Goal: Task Accomplishment & Management: Manage account settings

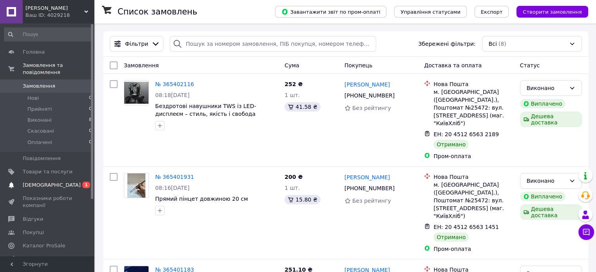
click at [51, 182] on span "[DEMOGRAPHIC_DATA]" at bounding box center [48, 185] width 50 height 7
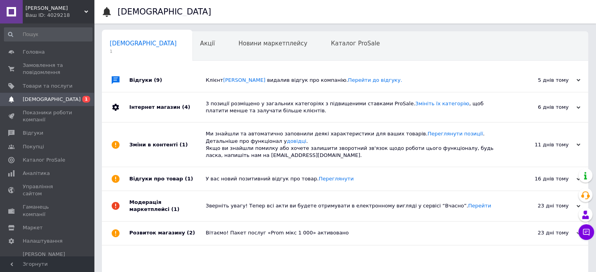
click at [154, 77] on span "(9)" at bounding box center [158, 80] width 8 height 6
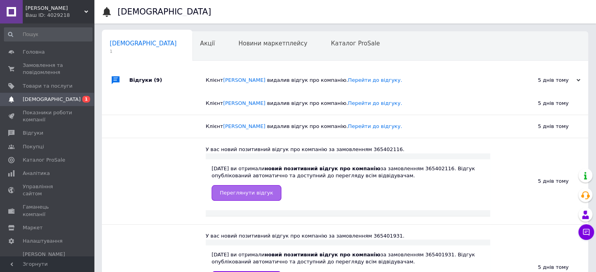
click at [257, 195] on span "Переглянути відгук" at bounding box center [246, 193] width 53 height 6
click at [28, 79] on ul "Головна Замовлення та повідомлення 0 0 Товари та послуги Сповіщення 0 1 Показни…" at bounding box center [48, 160] width 96 height 230
click at [28, 80] on link "Товари та послуги" at bounding box center [48, 85] width 96 height 13
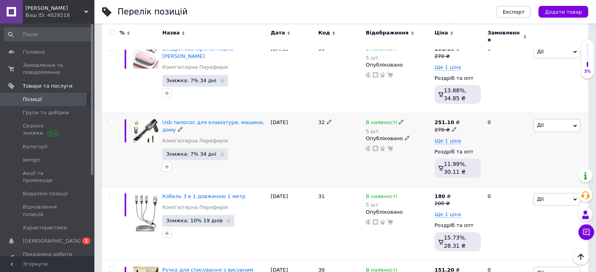
scroll to position [548, 0]
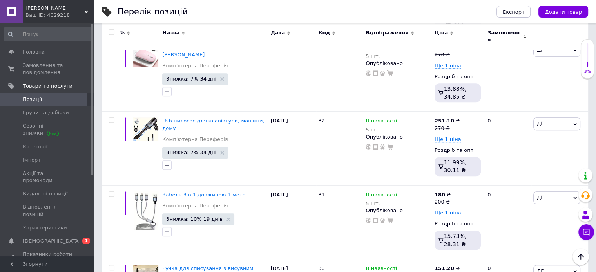
click at [565, 12] on span "Додати товар" at bounding box center [562, 12] width 37 height 6
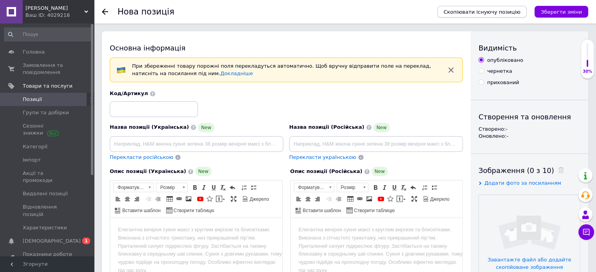
click at [491, 13] on span "Скопіювати існуючу позицію" at bounding box center [481, 12] width 77 height 6
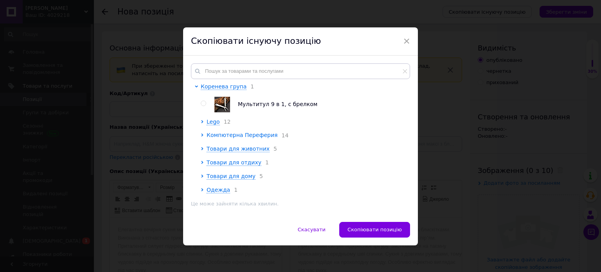
click at [240, 138] on span "Компютерна Переферия" at bounding box center [242, 135] width 71 height 6
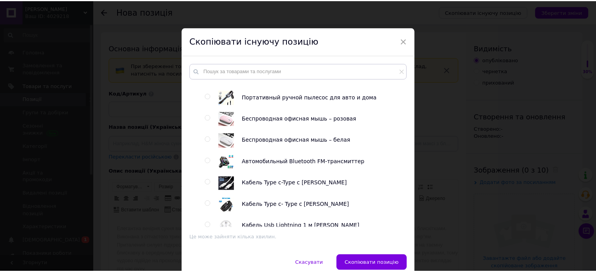
scroll to position [117, 0]
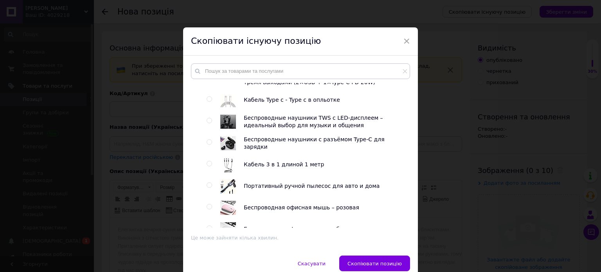
click at [237, 168] on div at bounding box center [231, 165] width 23 height 16
click at [215, 167] on div at bounding box center [218, 165] width 6 height 16
click at [207, 166] on input "radio" at bounding box center [209, 163] width 5 height 5
radio input "true"
click at [387, 267] on button "Скопіювати позицію" at bounding box center [374, 264] width 71 height 16
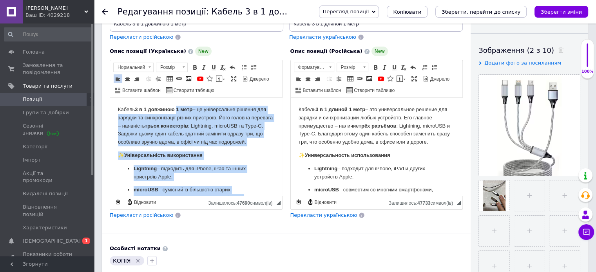
scroll to position [117, 0]
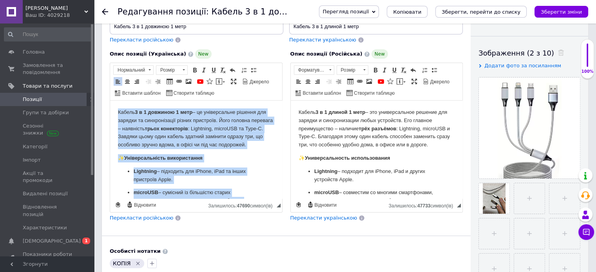
drag, startPoint x: 265, startPoint y: 186, endPoint x: 104, endPoint y: 101, distance: 182.2
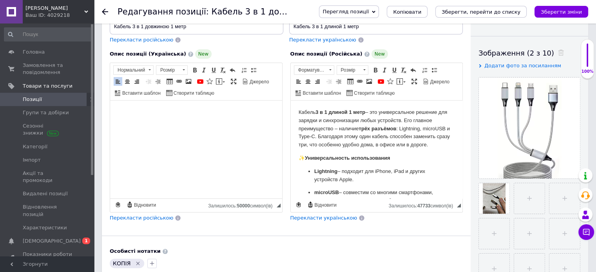
click at [152, 125] on html at bounding box center [196, 113] width 172 height 24
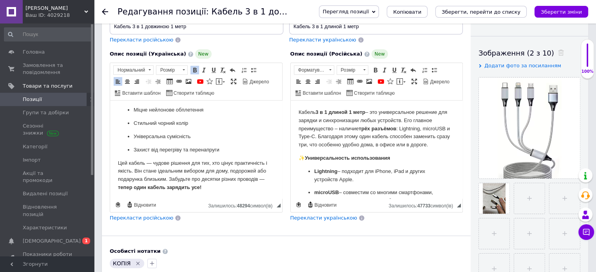
click at [139, 217] on span "Перекласти російською" at bounding box center [141, 218] width 63 height 6
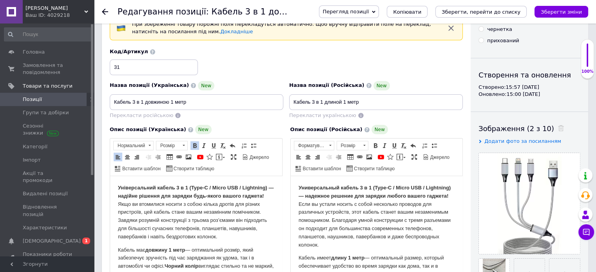
scroll to position [39, 0]
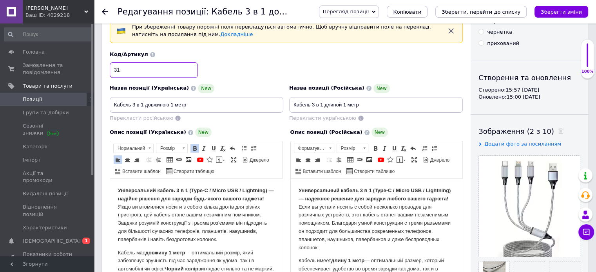
click at [171, 73] on input "31" at bounding box center [154, 70] width 88 height 16
type input "3"
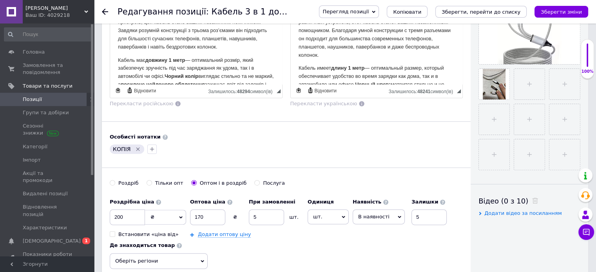
scroll to position [235, 0]
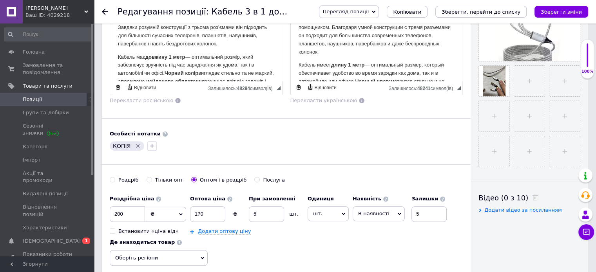
type input "40"
click at [136, 143] on icon "Видалити мітку" at bounding box center [138, 146] width 6 height 6
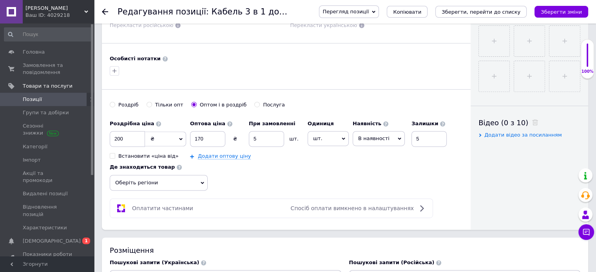
scroll to position [313, 0]
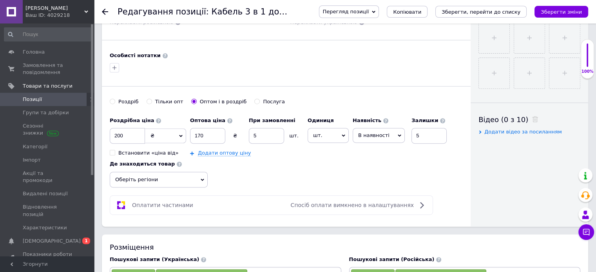
click at [143, 134] on div "200 ₴ $ EUR CHF GBP ¥ PLN ₸ MDL HUF KGS CNY TRY KRW lei" at bounding box center [148, 136] width 76 height 16
click at [143, 134] on input "200" at bounding box center [127, 136] width 35 height 16
type input "2"
type input "1"
type input "150"
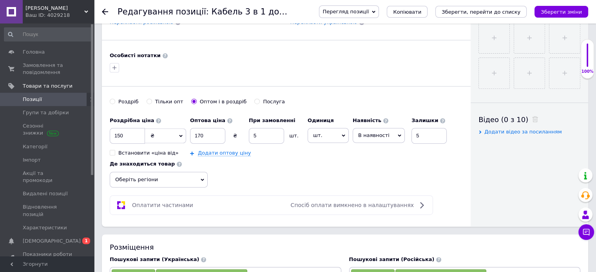
click at [219, 123] on div "Оптова ціна 170 ₴" at bounding box center [217, 128] width 55 height 31
click at [215, 130] on input "170" at bounding box center [207, 136] width 35 height 16
type input "1"
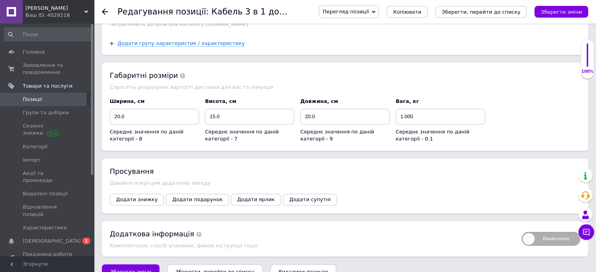
scroll to position [924, 0]
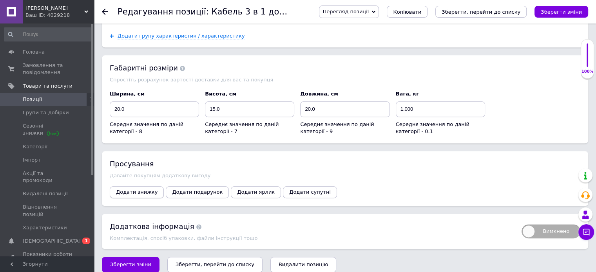
type input "140"
click at [134, 189] on span "Додати знижку" at bounding box center [137, 192] width 42 height 6
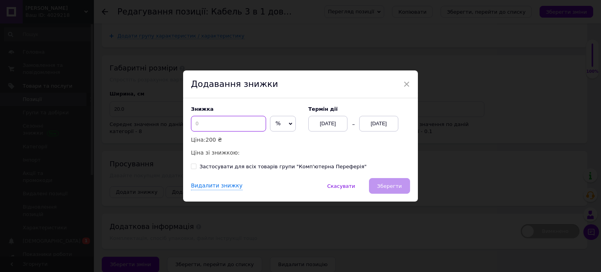
click at [235, 125] on input at bounding box center [228, 124] width 75 height 16
type input "2"
click at [364, 121] on div "[DATE]" at bounding box center [378, 124] width 39 height 16
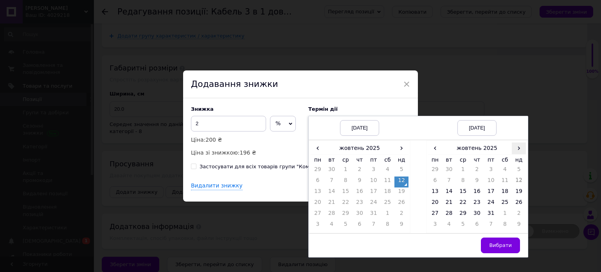
drag, startPoint x: 523, startPoint y: 148, endPoint x: 516, endPoint y: 148, distance: 6.3
click at [522, 148] on span "›" at bounding box center [519, 148] width 14 height 11
click at [463, 214] on td "26" at bounding box center [463, 214] width 14 height 11
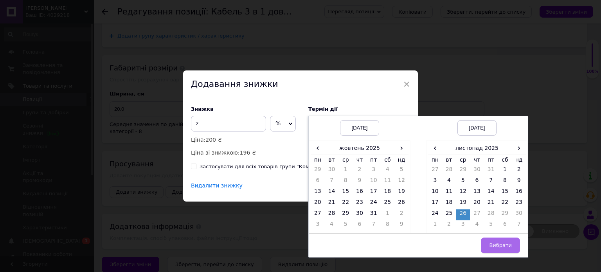
click at [500, 243] on span "Вибрати" at bounding box center [500, 245] width 23 height 6
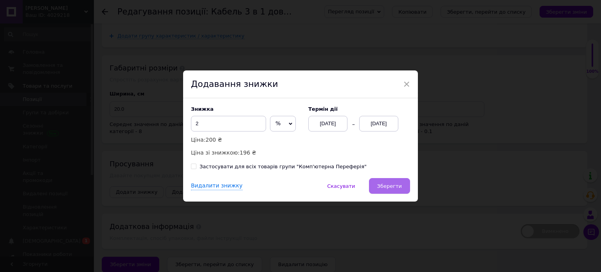
click at [391, 184] on span "Зберегти" at bounding box center [389, 186] width 25 height 6
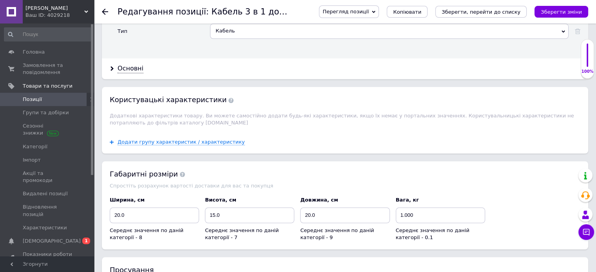
scroll to position [924, 0]
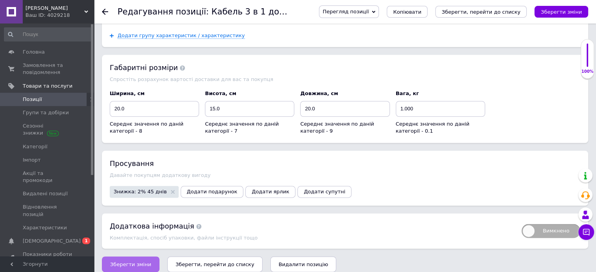
click at [126, 262] on span "Зберегти зміни" at bounding box center [130, 265] width 41 height 6
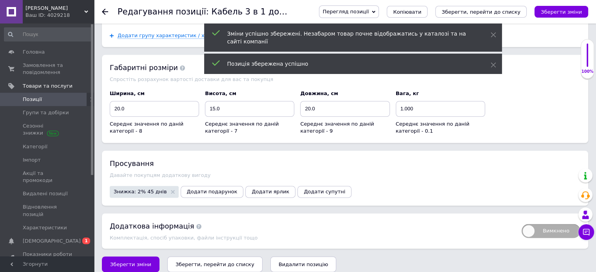
click at [32, 98] on span "Позиції" at bounding box center [32, 99] width 19 height 7
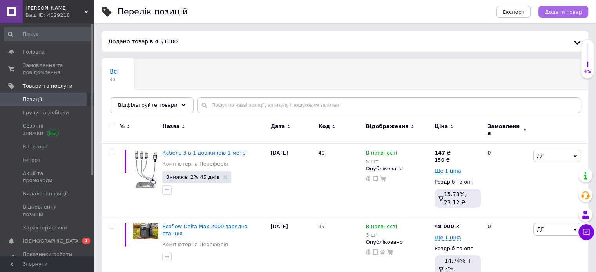
click at [561, 9] on span "Додати товар" at bounding box center [562, 12] width 37 height 6
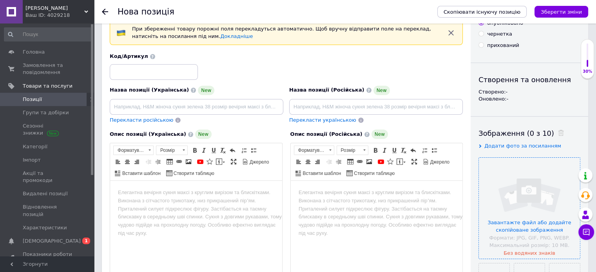
scroll to position [39, 0]
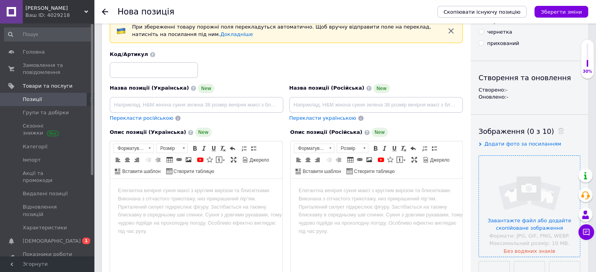
click at [521, 164] on input "file" at bounding box center [528, 206] width 101 height 101
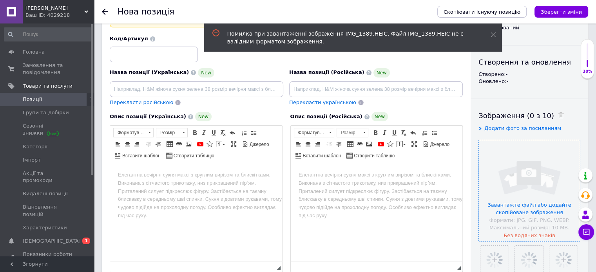
scroll to position [117, 0]
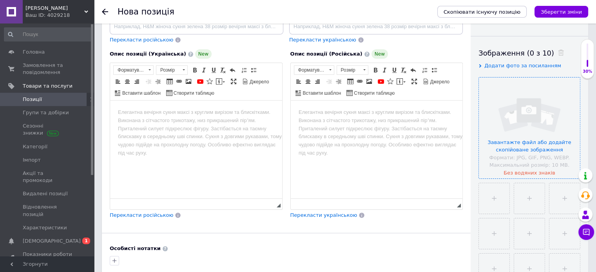
click at [530, 128] on input "file" at bounding box center [528, 128] width 101 height 101
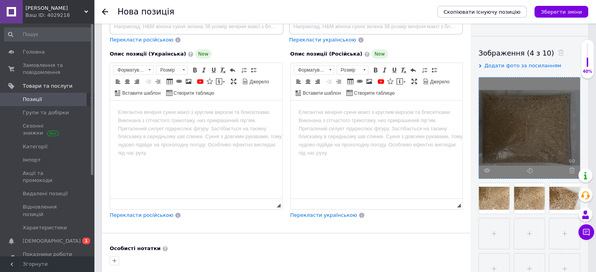
click at [534, 168] on div at bounding box center [528, 128] width 101 height 101
click at [531, 169] on icon at bounding box center [529, 171] width 6 height 6
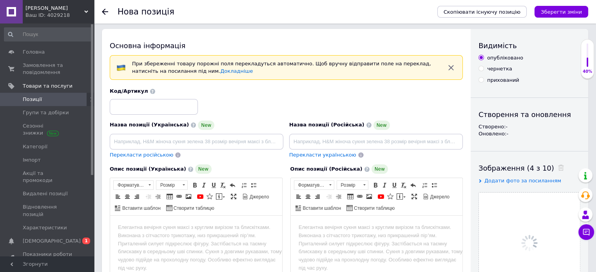
scroll to position [0, 0]
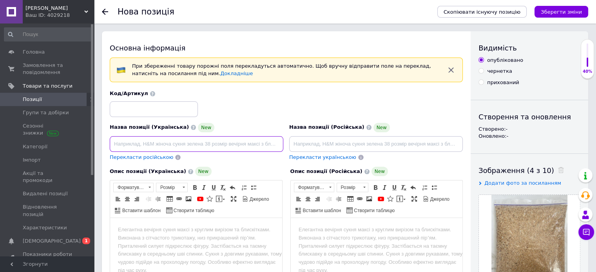
click at [154, 150] on input at bounding box center [196, 144] width 173 height 16
paste input "Натуральний корм для папуг, птахів і гризунів 1 к"
type input "Натуральний корм для папуг, птахів і гризунів 1 к"
click at [148, 154] on span "Перекласти російською" at bounding box center [141, 157] width 63 height 6
type input "Натуральный корм для попугаев, птиц и грызунов 1 к"
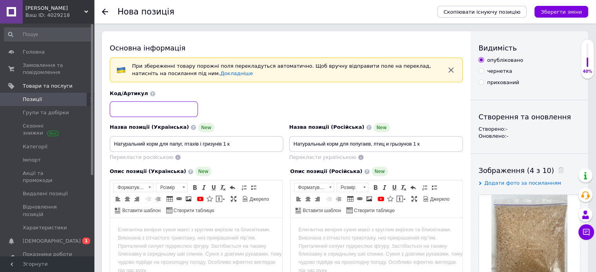
click at [152, 111] on input at bounding box center [154, 109] width 88 height 16
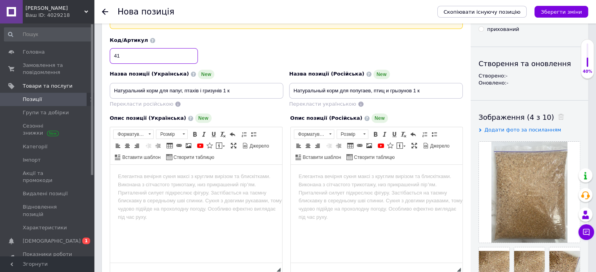
scroll to position [78, 0]
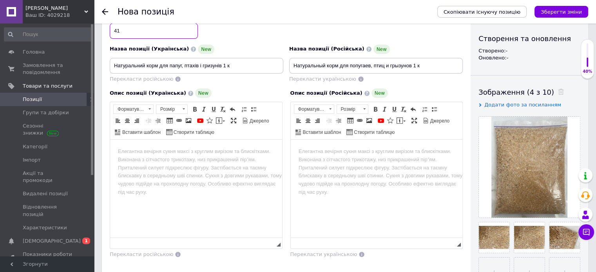
type input "41"
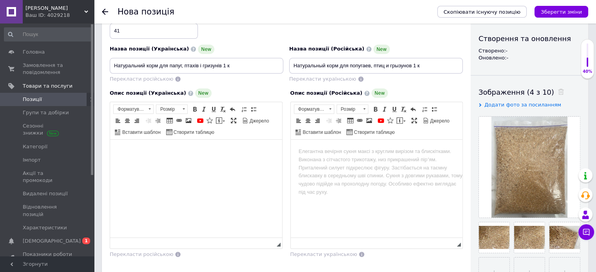
drag, startPoint x: 164, startPoint y: 168, endPoint x: 218, endPoint y: 163, distance: 55.0
click at [164, 164] on html at bounding box center [196, 152] width 172 height 24
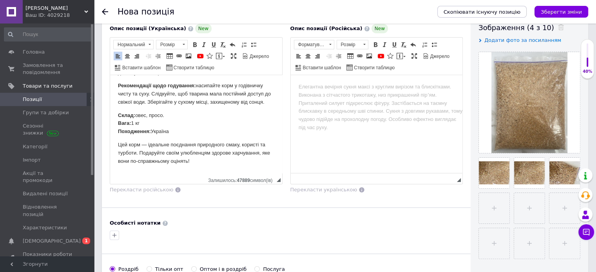
scroll to position [157, 0]
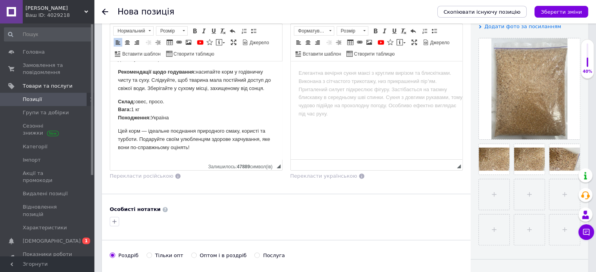
click at [188, 187] on div "Основна інформація При збереженні товару порожні поля перекладуться автоматично…" at bounding box center [286, 112] width 368 height 475
click at [152, 173] on span "Перекласти російською" at bounding box center [141, 176] width 63 height 6
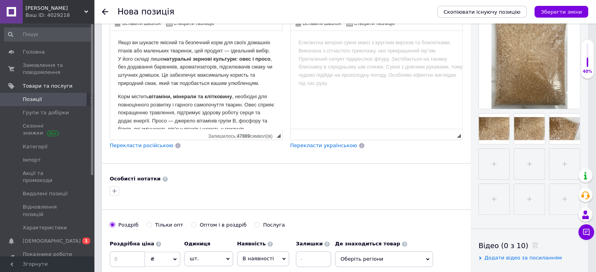
scroll to position [235, 0]
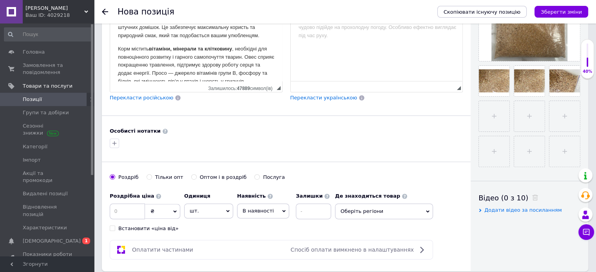
click at [118, 97] on span "Перекласти російською" at bounding box center [141, 98] width 63 height 6
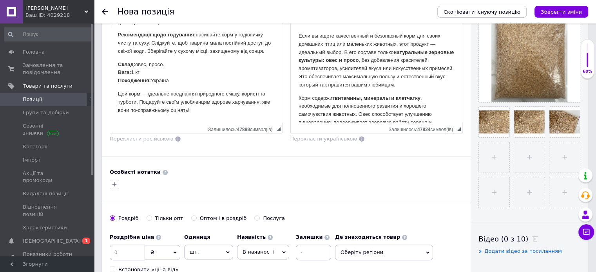
scroll to position [274, 0]
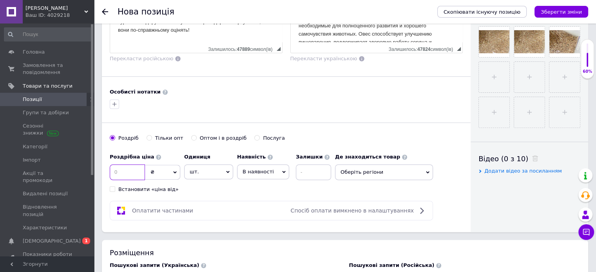
click at [131, 168] on input at bounding box center [127, 172] width 35 height 16
type input "80"
click at [200, 135] on div "Оптом і в роздріб" at bounding box center [223, 138] width 47 height 7
click at [196, 135] on input "Оптом і в роздріб" at bounding box center [193, 137] width 5 height 5
radio input "true"
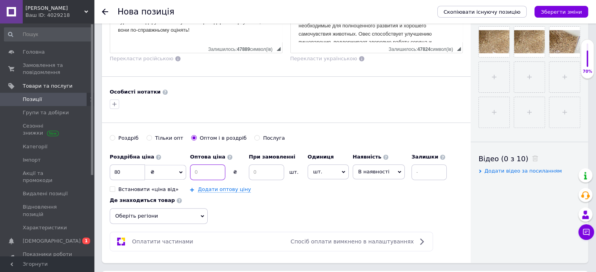
click at [211, 169] on input at bounding box center [207, 172] width 35 height 16
click at [265, 175] on input at bounding box center [266, 172] width 35 height 16
type input "10"
click at [424, 170] on input at bounding box center [428, 172] width 35 height 16
type input "20"
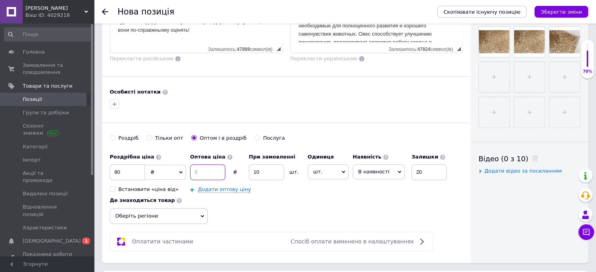
click at [202, 166] on input at bounding box center [207, 172] width 35 height 16
click at [139, 173] on input "80" at bounding box center [127, 172] width 35 height 16
click at [205, 166] on input "60" at bounding box center [207, 172] width 35 height 16
type input "6"
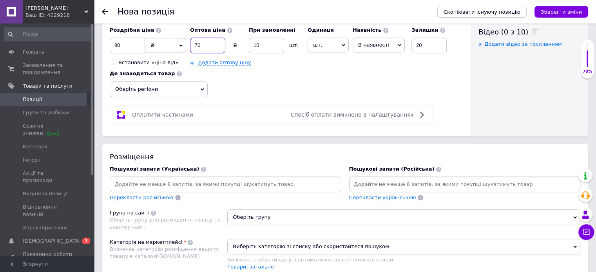
scroll to position [431, 0]
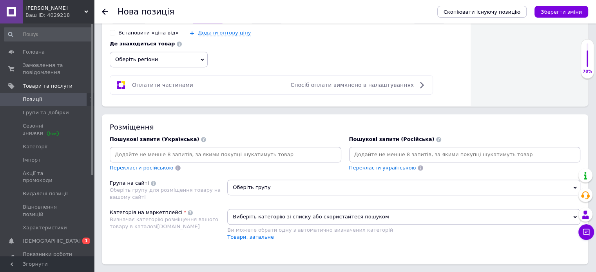
type input "70"
click at [140, 165] on span "Перекласти російською" at bounding box center [141, 168] width 63 height 6
click at [381, 151] on input at bounding box center [464, 155] width 228 height 12
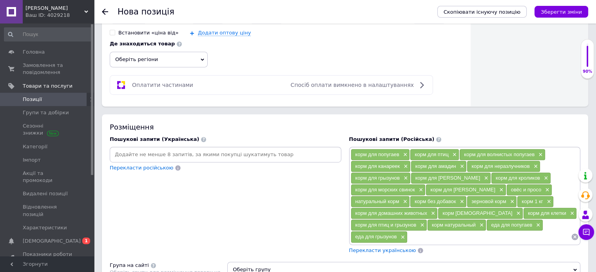
click at [387, 247] on span "Перекласти українською" at bounding box center [382, 250] width 67 height 6
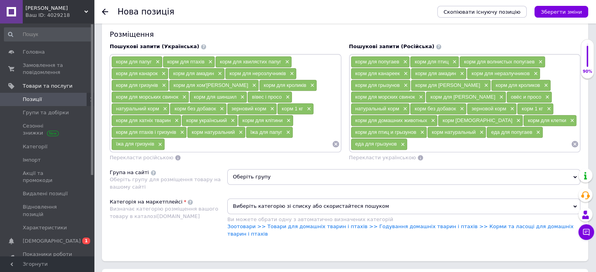
scroll to position [548, 0]
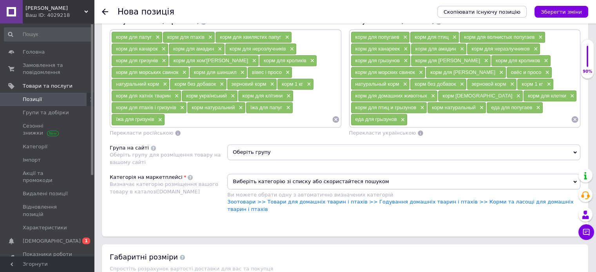
click at [254, 149] on span "Оберіть групу" at bounding box center [403, 152] width 353 height 16
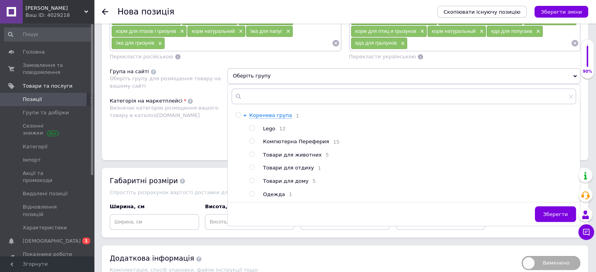
scroll to position [626, 0]
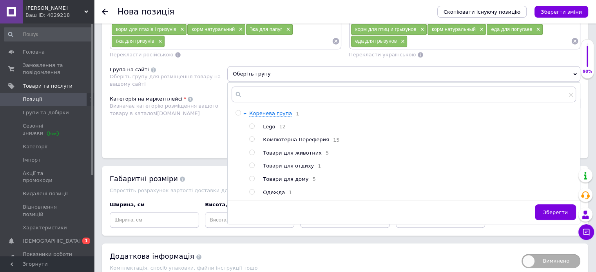
click at [250, 150] on input "radio" at bounding box center [251, 152] width 5 height 5
radio input "true"
click at [554, 214] on span "Зберегти" at bounding box center [555, 212] width 25 height 6
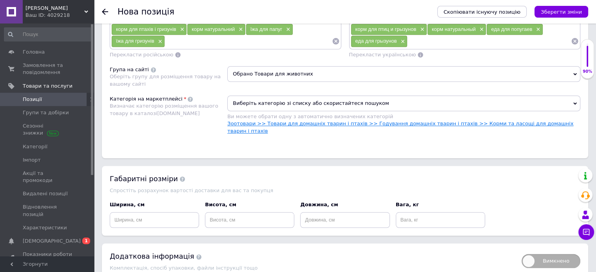
click at [329, 123] on link "Зоотовари >> Товари для домашніх тварин і птахів >> Годування домашніх тварин і…" at bounding box center [400, 127] width 346 height 13
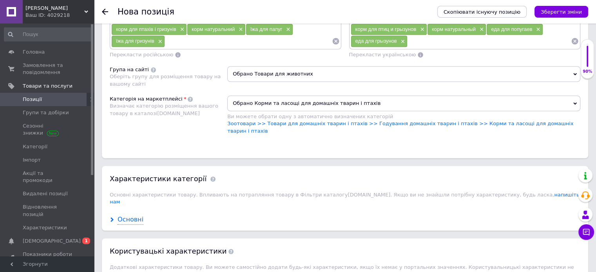
click at [129, 215] on div "Основні" at bounding box center [130, 219] width 26 height 9
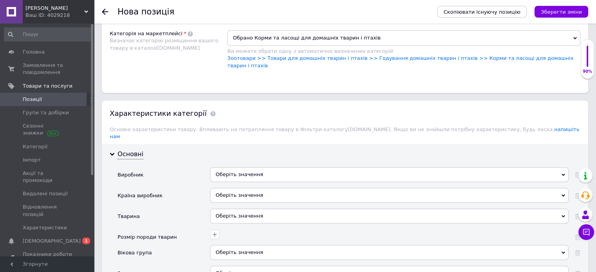
scroll to position [705, 0]
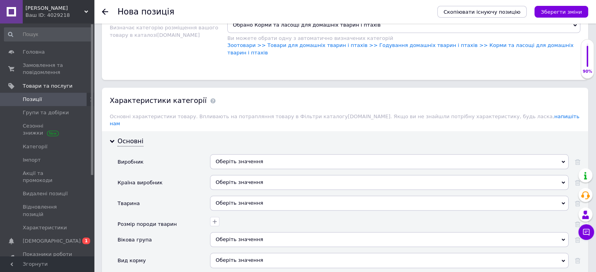
click at [263, 154] on div "Оберіть значення" at bounding box center [389, 161] width 358 height 15
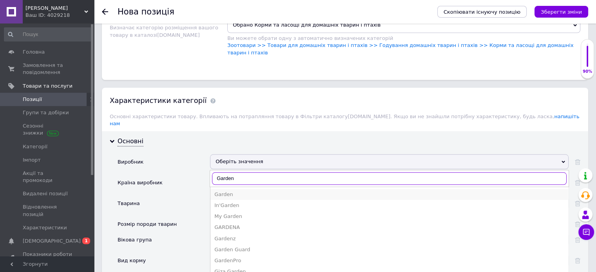
type input "Garden"
click at [247, 191] on div "Garden" at bounding box center [389, 194] width 350 height 7
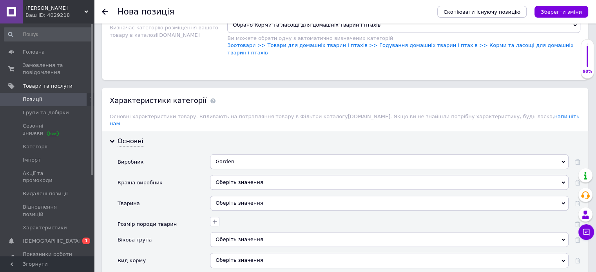
click at [246, 175] on div "Оберіть значення" at bounding box center [389, 182] width 358 height 15
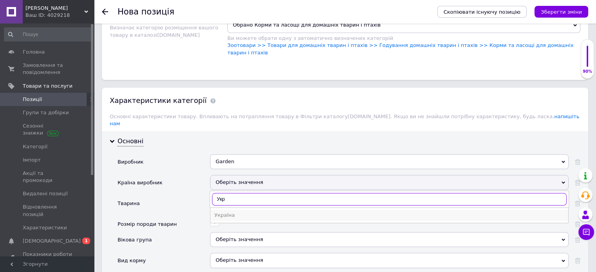
type input "Укр"
click at [260, 212] on div "Україна" at bounding box center [389, 215] width 350 height 7
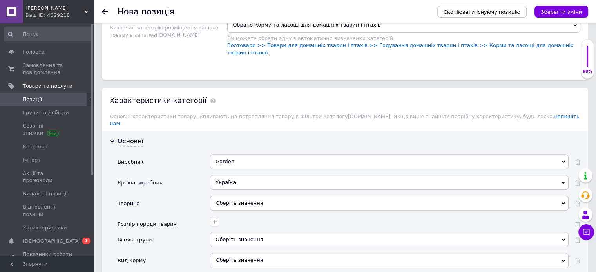
click at [249, 196] on div "Оберіть значення" at bounding box center [389, 203] width 358 height 15
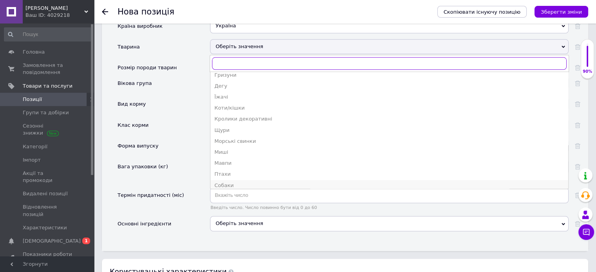
scroll to position [25, 0]
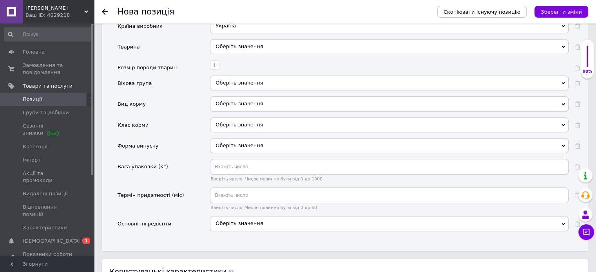
click at [196, 96] on div "Вид корму" at bounding box center [163, 106] width 92 height 21
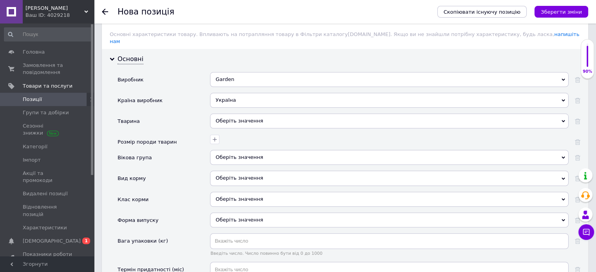
scroll to position [783, 0]
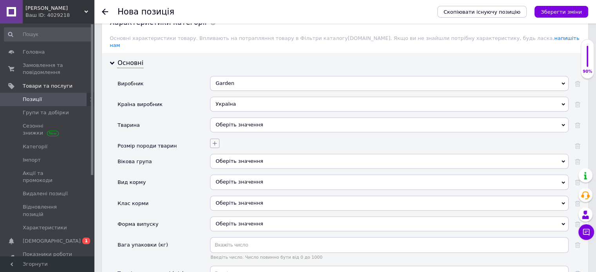
click at [216, 140] on icon "button" at bounding box center [214, 143] width 6 height 6
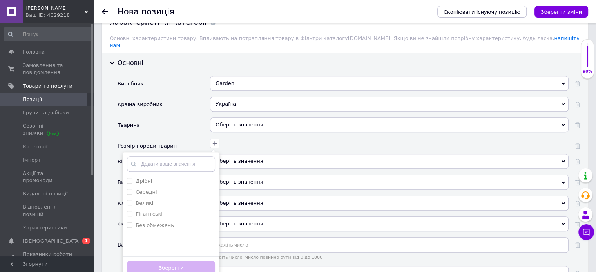
drag, startPoint x: 150, startPoint y: 203, endPoint x: 159, endPoint y: 241, distance: 38.9
click at [150, 222] on label "Без обмежень" at bounding box center [154, 225] width 38 height 6
checkbox обмежень "true"
click at [160, 261] on button "Зберегти" at bounding box center [171, 268] width 88 height 15
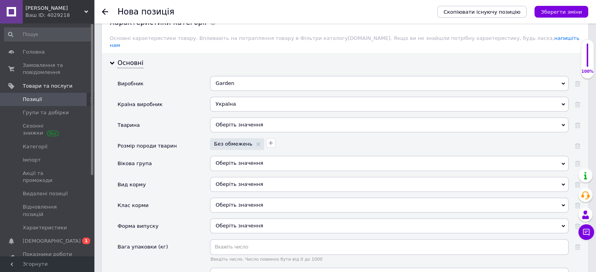
click at [256, 156] on div "Оберіть значення" at bounding box center [389, 163] width 358 height 15
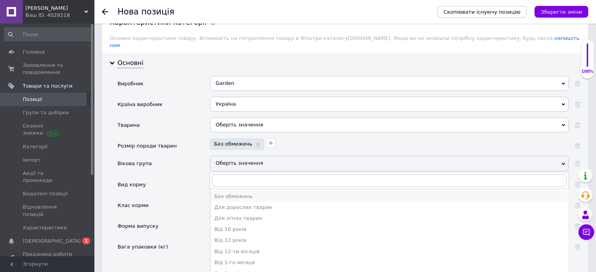
click at [262, 193] on div "Без обмежень" at bounding box center [389, 196] width 350 height 7
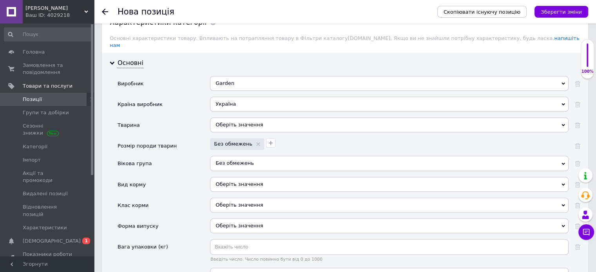
click at [244, 177] on div "Оберіть значення" at bounding box center [389, 184] width 358 height 15
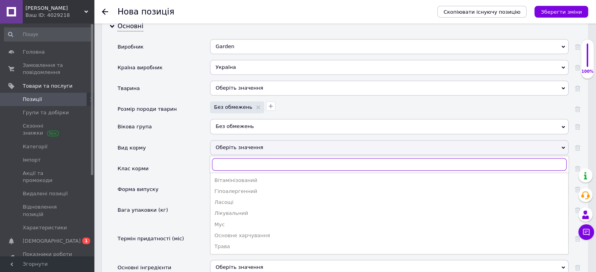
scroll to position [822, 0]
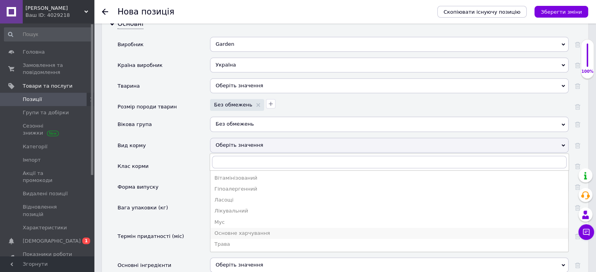
click at [221, 230] on div "Основне харчування" at bounding box center [389, 233] width 350 height 7
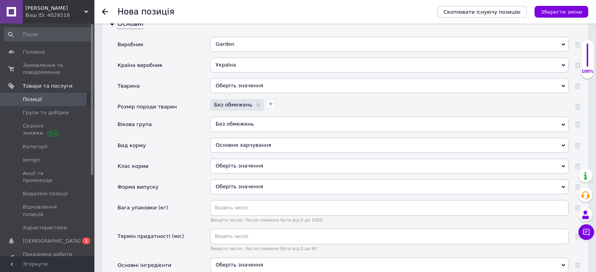
click at [235, 159] on div "Оберіть значення" at bounding box center [389, 166] width 358 height 15
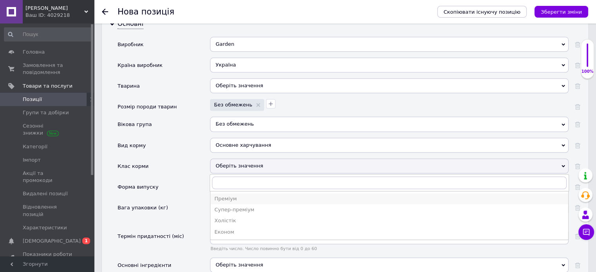
click at [262, 195] on div "Преміум" at bounding box center [389, 198] width 350 height 7
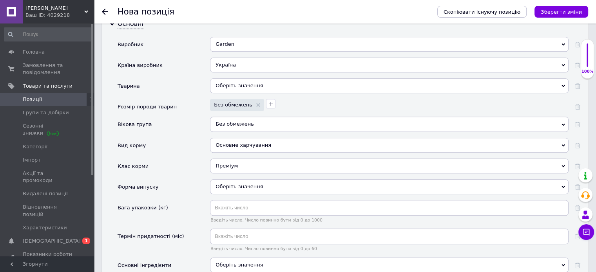
click at [257, 179] on div "Оберіть значення" at bounding box center [389, 186] width 358 height 15
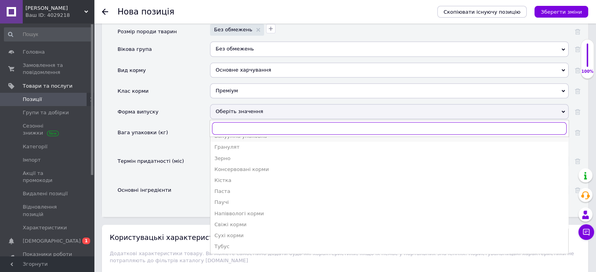
scroll to position [901, 0]
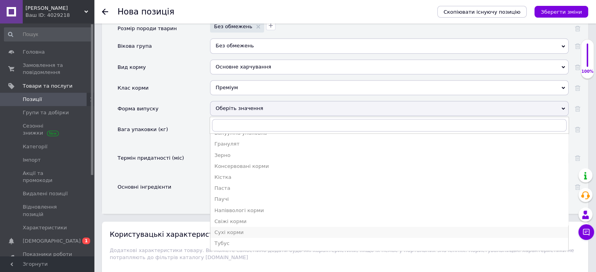
click at [253, 229] on div "Сухі корми" at bounding box center [389, 232] width 350 height 7
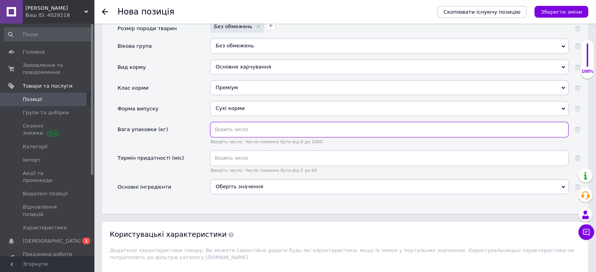
click at [240, 122] on input "text" at bounding box center [389, 130] width 358 height 16
type input "1"
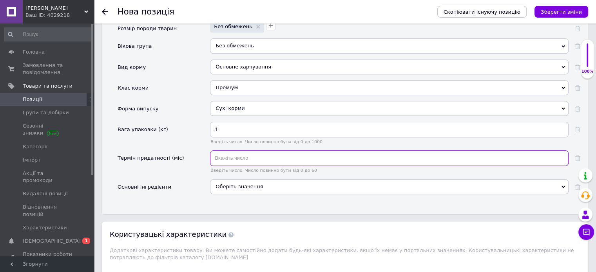
click at [260, 150] on input "text" at bounding box center [389, 158] width 358 height 16
type input "12"
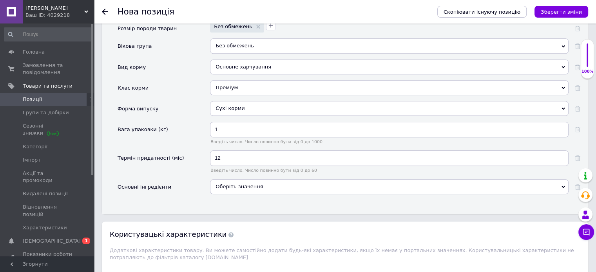
click at [256, 179] on div "Оберіть значення" at bounding box center [389, 186] width 358 height 15
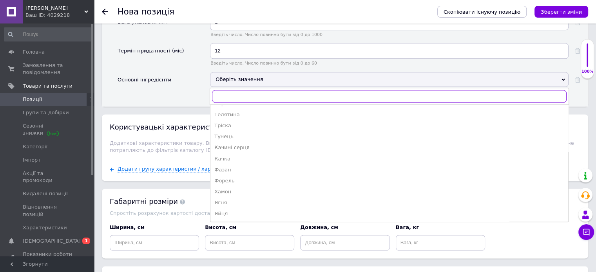
scroll to position [1018, 0]
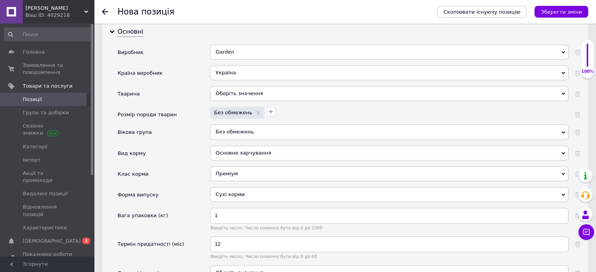
scroll to position [783, 0]
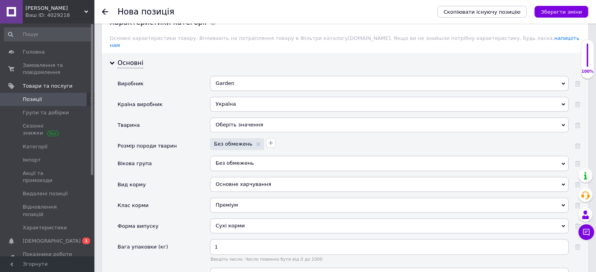
click at [224, 117] on div "Оберіть значення" at bounding box center [389, 124] width 358 height 15
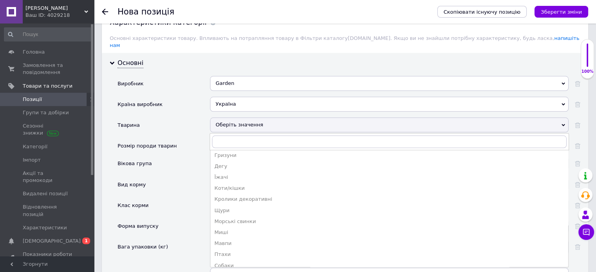
click at [212, 117] on div "Оберіть значення" at bounding box center [389, 124] width 358 height 15
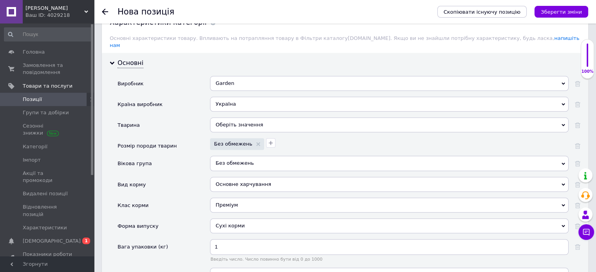
click at [237, 117] on div "Оберіть значення" at bounding box center [389, 124] width 358 height 15
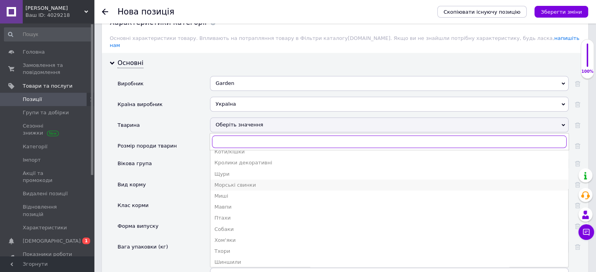
scroll to position [64, 0]
click at [253, 212] on div "Птахи" at bounding box center [389, 215] width 350 height 7
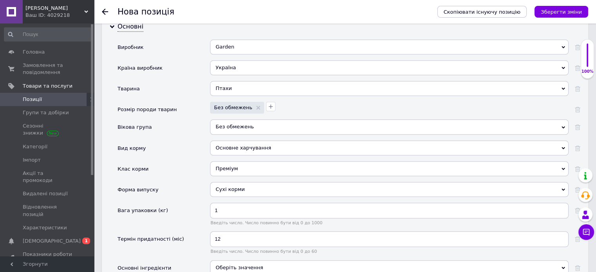
scroll to position [822, 0]
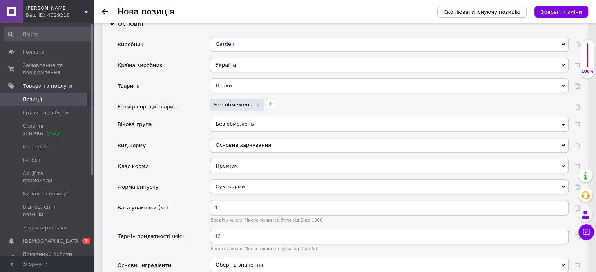
click at [239, 258] on div "Оберіть значення" at bounding box center [389, 265] width 358 height 15
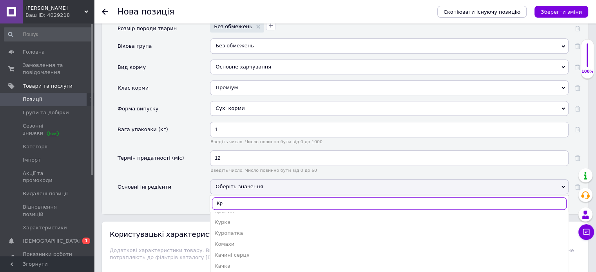
scroll to position [0, 0]
type input "[PERSON_NAME]"
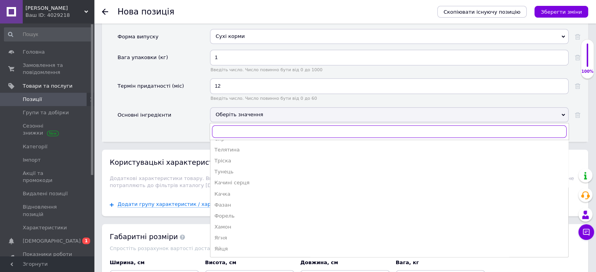
scroll to position [972, 0]
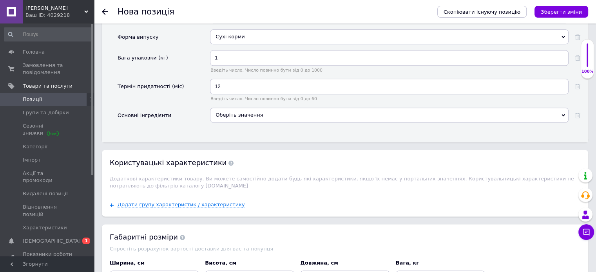
click at [139, 118] on div "Основні Виробник Garden [GEOGRAPHIC_DATA]-DE [DOMAIN_NAME] Gama [DOMAIN_NAME] G…" at bounding box center [345, 3] width 486 height 278
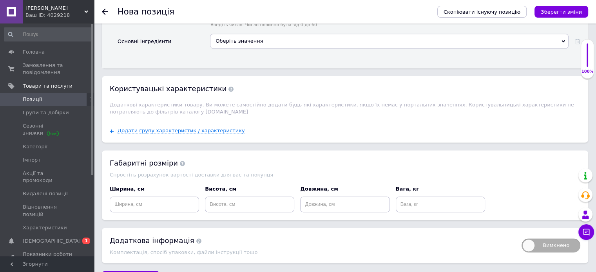
scroll to position [1050, 0]
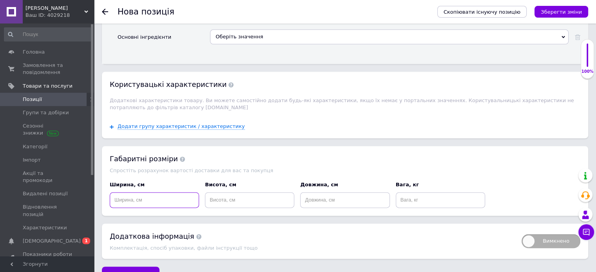
click at [146, 192] on input at bounding box center [154, 200] width 89 height 16
type input "20"
click at [241, 192] on input at bounding box center [249, 200] width 89 height 16
type input "15"
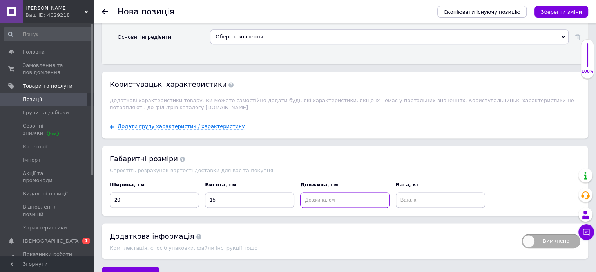
click at [346, 192] on input at bounding box center [344, 200] width 89 height 16
type input "20"
click at [440, 192] on input at bounding box center [439, 200] width 89 height 16
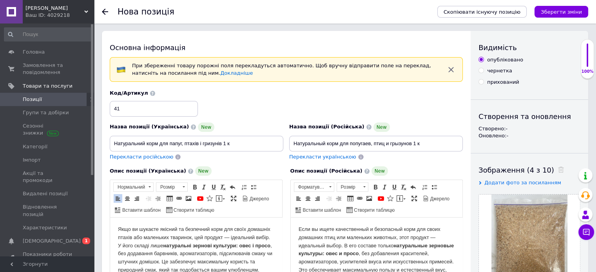
scroll to position [0, 0]
type input "1"
click at [563, 14] on icon "Зберегти зміни" at bounding box center [560, 12] width 41 height 6
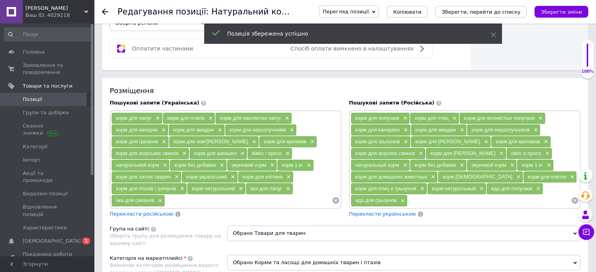
scroll to position [626, 0]
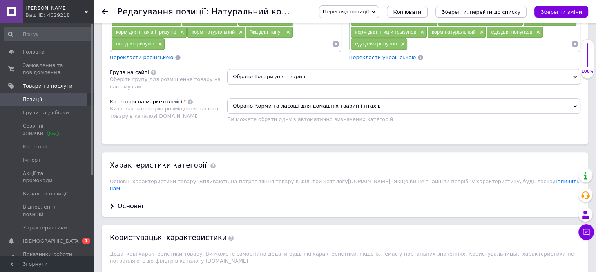
click at [28, 96] on span "Позиції" at bounding box center [32, 99] width 19 height 7
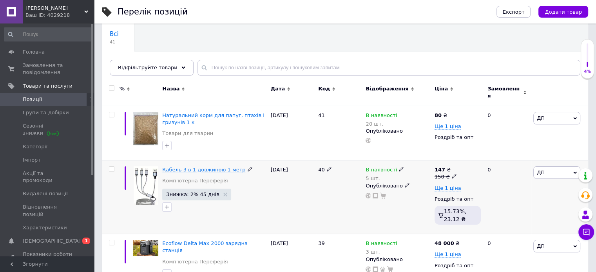
scroll to position [39, 0]
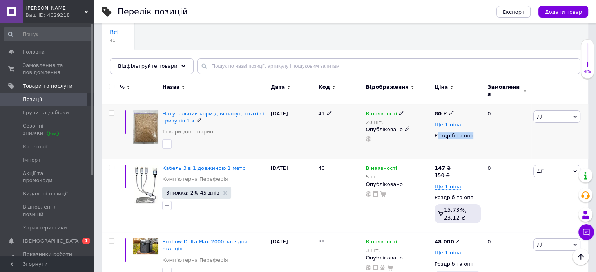
drag, startPoint x: 467, startPoint y: 130, endPoint x: 437, endPoint y: 127, distance: 30.2
click at [437, 132] on div "Роздріб та опт" at bounding box center [457, 135] width 46 height 7
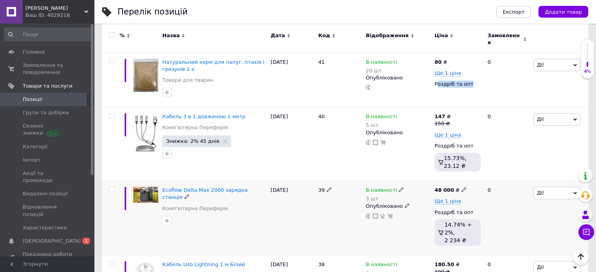
scroll to position [78, 0]
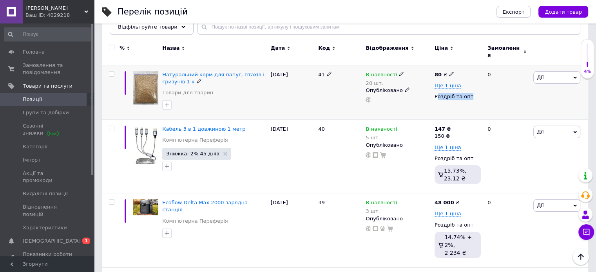
click at [482, 86] on div "80 ₴ Ще 1 ціна Роздріб та опт" at bounding box center [457, 92] width 50 height 55
click at [545, 73] on span "Дії" at bounding box center [556, 77] width 47 height 13
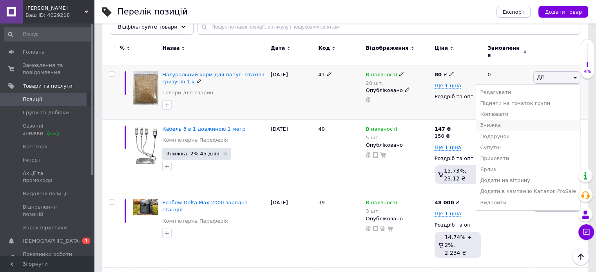
click at [517, 122] on li "Знижка" at bounding box center [528, 125] width 104 height 11
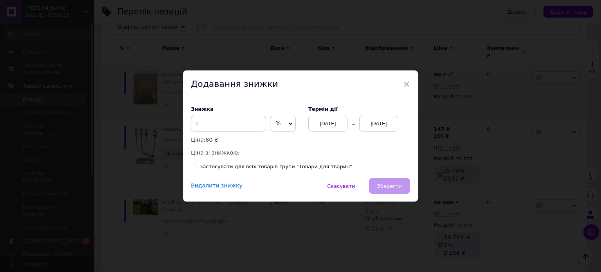
drag, startPoint x: 218, startPoint y: 114, endPoint x: 219, endPoint y: 120, distance: 6.5
click at [219, 118] on div "Знижка % ₴ Ціна: 80 ₴ Ціна зі знижкою:" at bounding box center [246, 131] width 110 height 51
click at [219, 121] on input at bounding box center [228, 124] width 75 height 16
type input "2"
drag, startPoint x: 397, startPoint y: 116, endPoint x: 384, endPoint y: 127, distance: 16.9
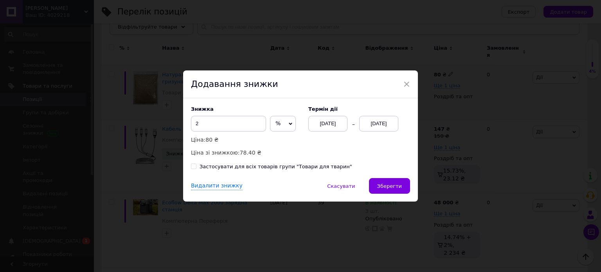
click at [386, 125] on div "Термін дії [DATE] [DATE]" at bounding box center [356, 118] width 110 height 25
click at [383, 128] on div "[DATE]" at bounding box center [378, 124] width 39 height 16
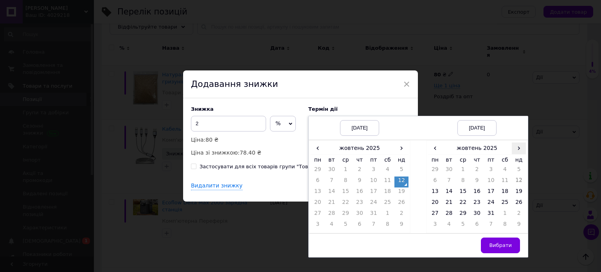
click at [518, 150] on span "›" at bounding box center [519, 148] width 14 height 11
click at [464, 215] on td "26" at bounding box center [463, 214] width 14 height 11
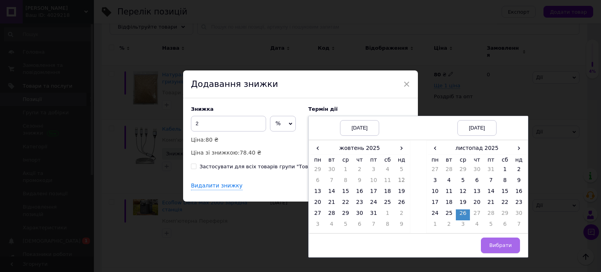
click at [500, 244] on span "Вибрати" at bounding box center [500, 245] width 23 height 6
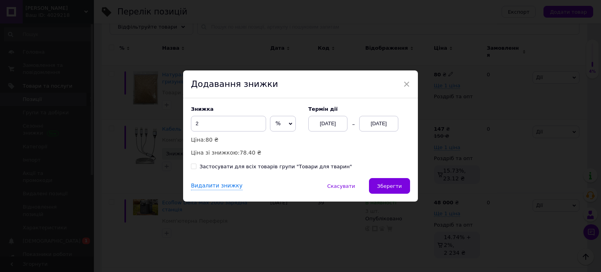
click at [397, 193] on button "Зберегти" at bounding box center [389, 186] width 41 height 16
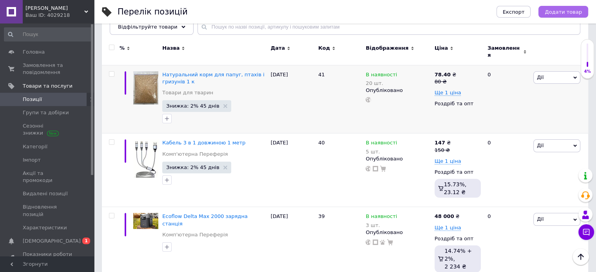
click at [572, 9] on span "Додати товар" at bounding box center [562, 12] width 37 height 6
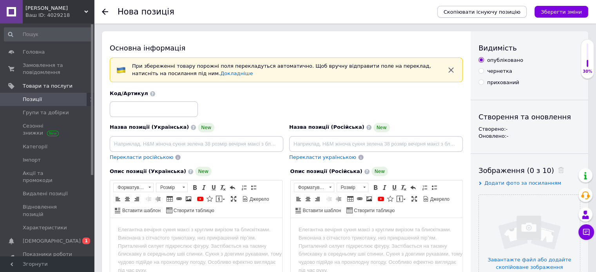
click at [475, 11] on span "Скопіювати існуючу позицію" at bounding box center [481, 12] width 77 height 6
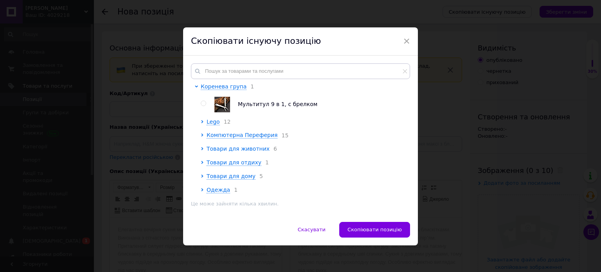
click at [258, 150] on span "Товари для животних" at bounding box center [238, 149] width 63 height 6
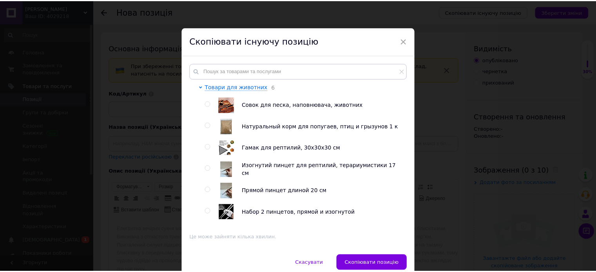
scroll to position [61, 0]
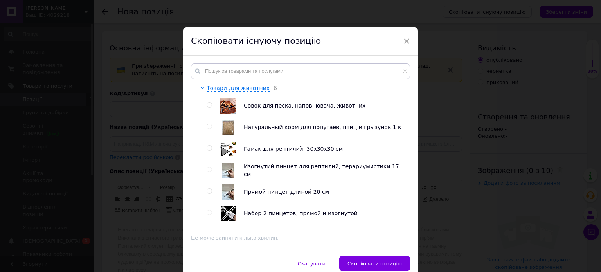
click at [207, 129] on input "radio" at bounding box center [209, 126] width 5 height 5
radio input "true"
click at [372, 261] on span "Скопіювати позицію" at bounding box center [375, 264] width 54 height 6
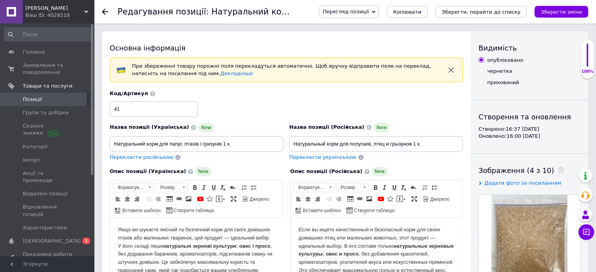
click at [143, 101] on div "41" at bounding box center [154, 109] width 88 height 16
click at [145, 101] on input "41" at bounding box center [154, 109] width 88 height 16
type input "42"
drag, startPoint x: 246, startPoint y: 143, endPoint x: 78, endPoint y: 142, distance: 168.0
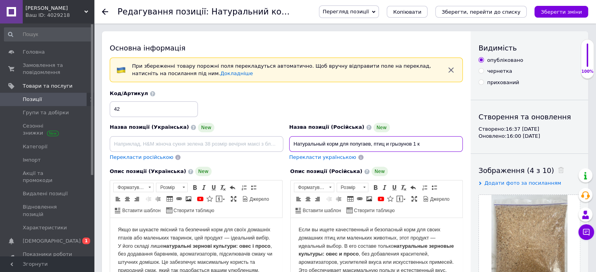
drag, startPoint x: 426, startPoint y: 146, endPoint x: 285, endPoint y: 145, distance: 141.0
click at [285, 145] on div "Назва позиції (Українська) New Перекласти російською Код/Артикул 42 Назва позиц…" at bounding box center [286, 125] width 359 height 77
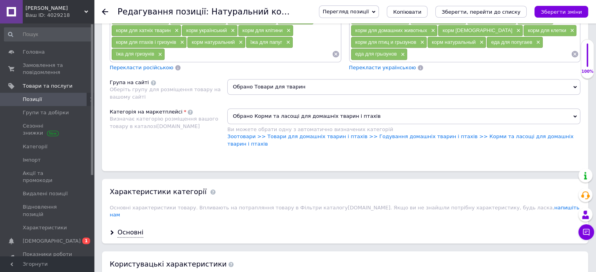
scroll to position [626, 0]
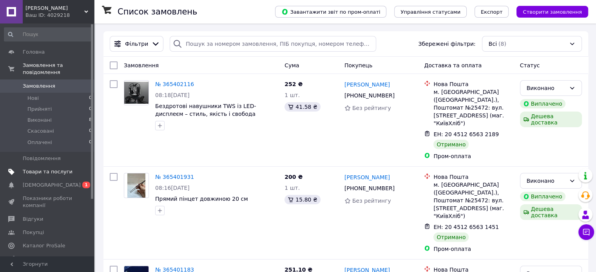
click at [57, 169] on link "Товари та послуги" at bounding box center [48, 171] width 96 height 13
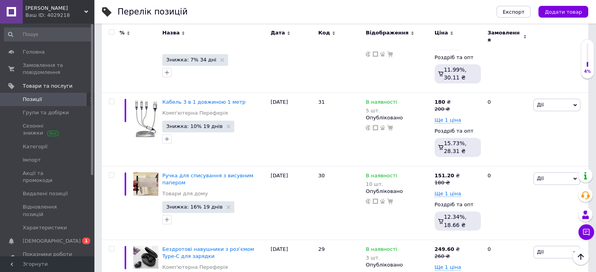
scroll to position [705, 0]
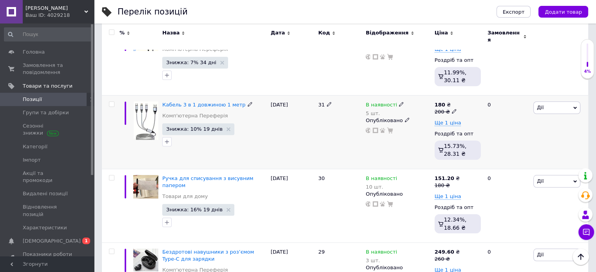
click at [451, 108] on span at bounding box center [453, 110] width 5 height 5
click at [487, 92] on input "200" at bounding box center [491, 100] width 60 height 16
type input "2"
type input "170"
click at [552, 55] on div "Дії Редагувати Підняти на початок групи Копіювати Знижка Подарунок Супутні Прих…" at bounding box center [559, 59] width 57 height 74
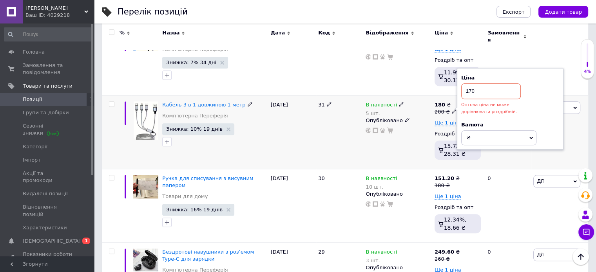
click at [504, 83] on input "170" at bounding box center [491, 91] width 60 height 16
drag, startPoint x: 291, startPoint y: 111, endPoint x: 246, endPoint y: 111, distance: 45.4
click at [290, 111] on div "[DATE]" at bounding box center [292, 132] width 47 height 74
click at [216, 102] on span "Кабель 3 в 1 довжиною 1 метр" at bounding box center [203, 105] width 83 height 6
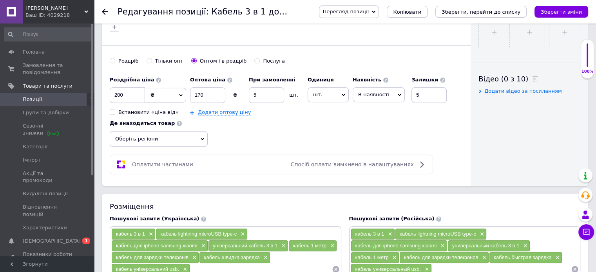
scroll to position [352, 0]
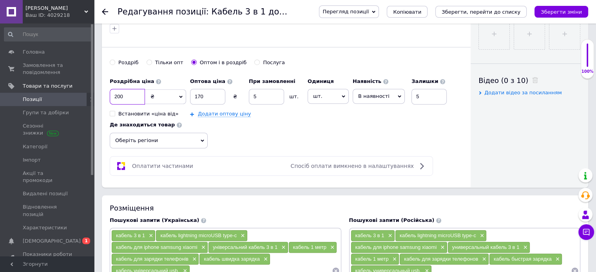
click at [130, 94] on input "200" at bounding box center [127, 97] width 35 height 16
type input "2"
type input "170"
click at [215, 97] on input "170" at bounding box center [207, 97] width 35 height 16
type input "1"
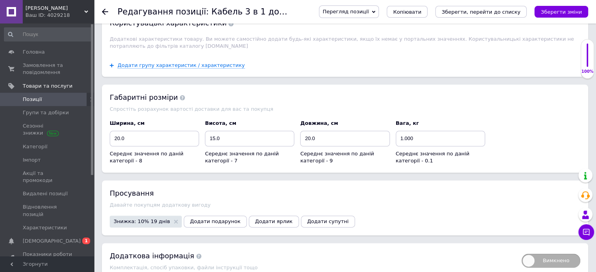
scroll to position [901, 0]
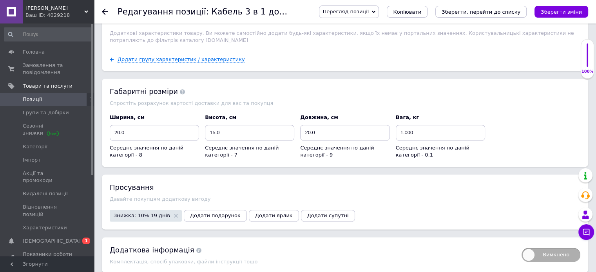
type input "160"
click at [141, 213] on span "Знижка: 10% 19 днів" at bounding box center [142, 215] width 56 height 5
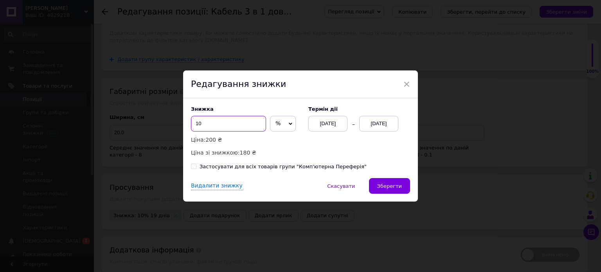
click at [233, 128] on input "10" at bounding box center [228, 124] width 75 height 16
type input "1"
type input "2"
click at [389, 186] on span "Зберегти" at bounding box center [389, 186] width 25 height 6
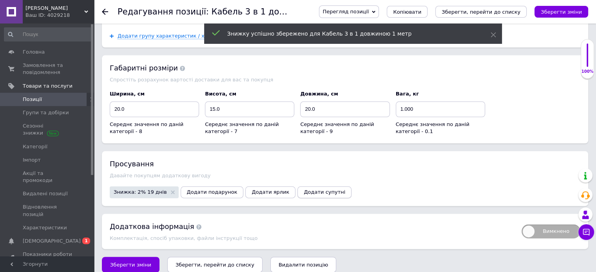
scroll to position [924, 0]
click at [121, 262] on span "Зберегти зміни" at bounding box center [130, 265] width 41 height 6
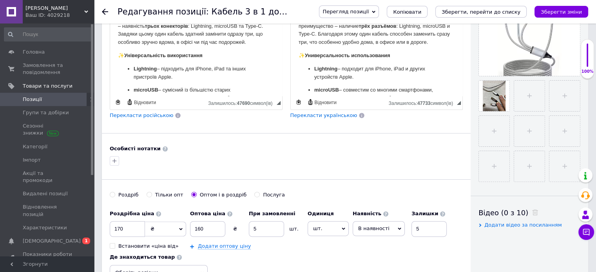
scroll to position [220, 0]
click at [125, 224] on input "170" at bounding box center [127, 230] width 35 height 16
type input "1"
type input "150"
click at [220, 226] on input "160" at bounding box center [207, 230] width 35 height 16
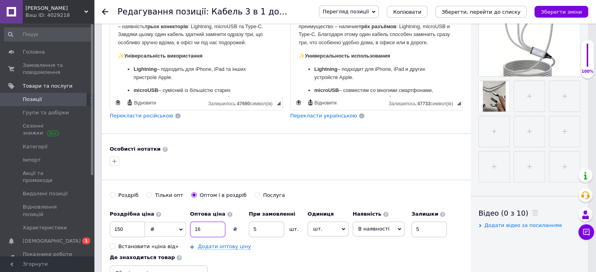
type input "1"
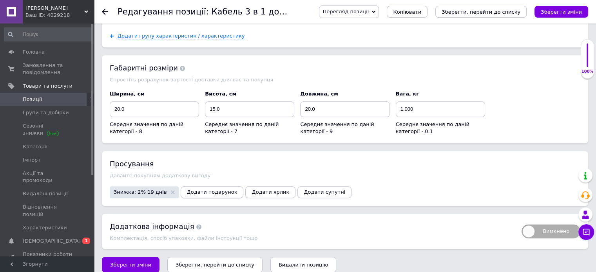
scroll to position [924, 0]
type input "140"
click at [122, 262] on span "Зберегти зміни" at bounding box center [130, 265] width 41 height 6
